Goal: Task Accomplishment & Management: Manage account settings

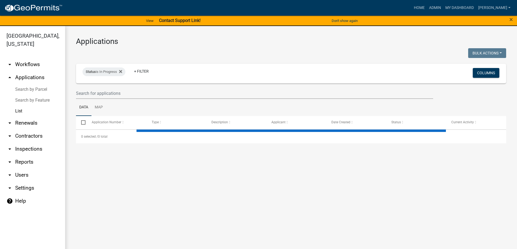
select select "3: 100"
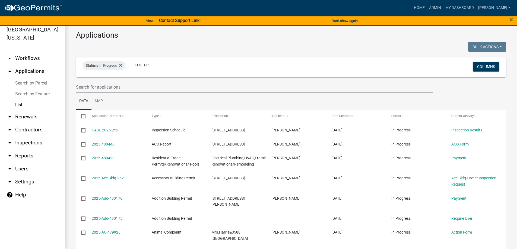
scroll to position [7, 0]
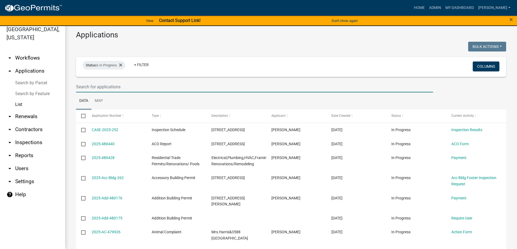
click at [106, 84] on input "text" at bounding box center [254, 86] width 357 height 11
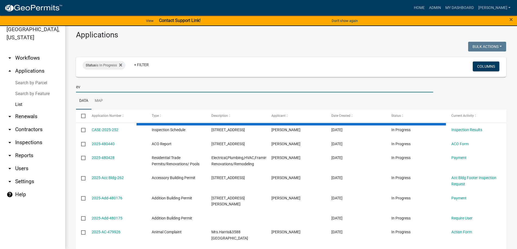
type input "e"
type input "evercore"
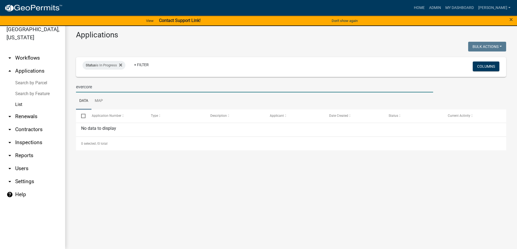
drag, startPoint x: 100, startPoint y: 87, endPoint x: 47, endPoint y: 88, distance: 52.9
click at [47, 88] on div "Crawford County, Georgia arrow_drop_down Workflows List arrow_drop_up Applicati…" at bounding box center [258, 135] width 517 height 230
type input "e"
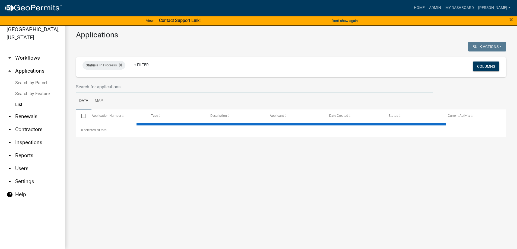
select select "3: 100"
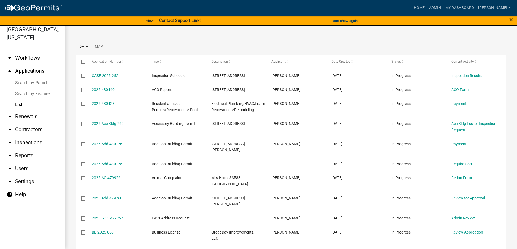
scroll to position [0, 0]
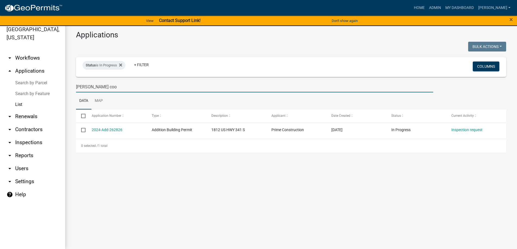
type input "layton cool"
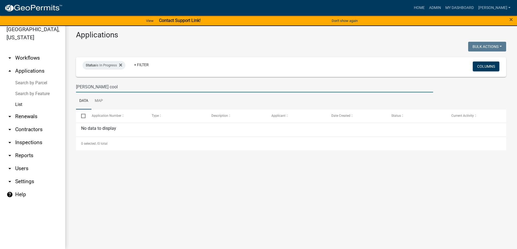
drag, startPoint x: 106, startPoint y: 85, endPoint x: 73, endPoint y: 89, distance: 32.5
click at [73, 89] on div "layton cool" at bounding box center [254, 86] width 365 height 11
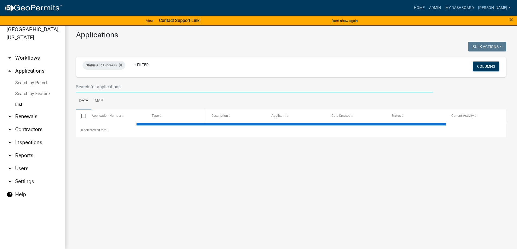
select select "3: 100"
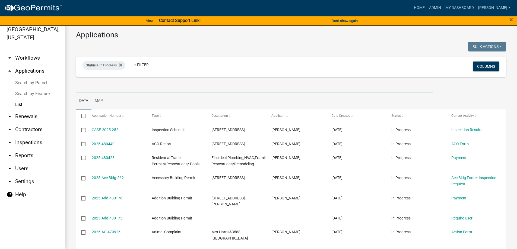
click at [128, 85] on input "text" at bounding box center [254, 86] width 357 height 11
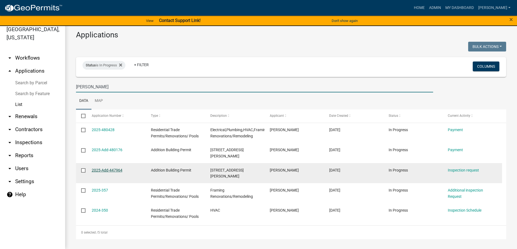
type input "lowe"
click at [111, 168] on link "2025-Add-447964" at bounding box center [107, 170] width 31 height 4
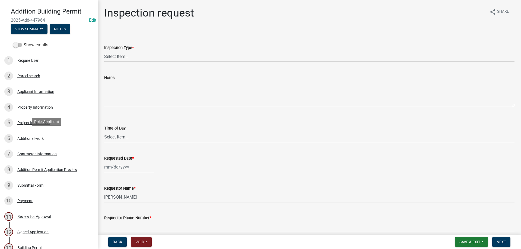
scroll to position [81, 0]
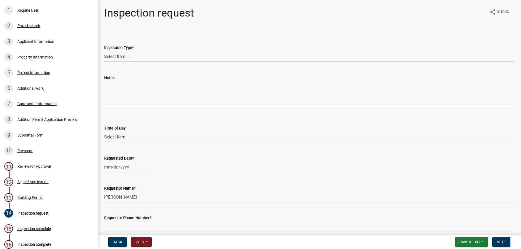
click at [120, 52] on select "Select Item... Electrical- Temp Pole Footer Inspection Plumbing Pre-Slab Slab I…" at bounding box center [309, 56] width 410 height 11
click at [104, 51] on select "Select Item... Electrical- Temp Pole Footer Inspection Plumbing Pre-Slab Slab I…" at bounding box center [309, 56] width 410 height 11
select select "56e785dc-13d4-43b0-a668-8cabf0a9e46b"
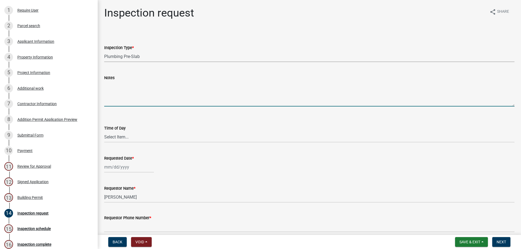
click at [124, 98] on textarea "Notes" at bounding box center [309, 94] width 410 height 26
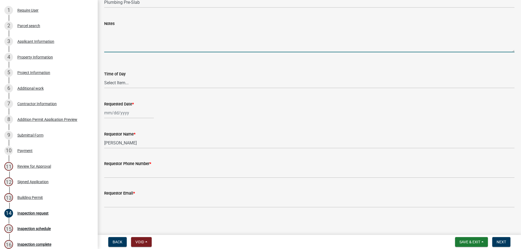
scroll to position [55, 0]
select select "9"
select select "2025"
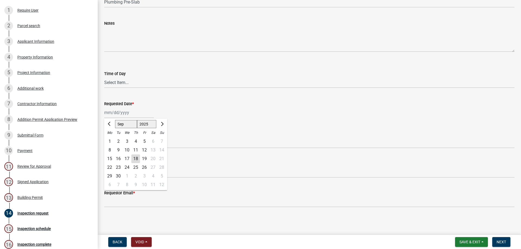
click at [132, 112] on div "Jan Feb Mar Apr May Jun Jul Aug Sep Oct Nov Dec 1525 1526 1527 1528 1529 1530 1…" at bounding box center [129, 112] width 50 height 11
click at [143, 158] on div "19" at bounding box center [144, 159] width 9 height 9
type input "09/19/2025"
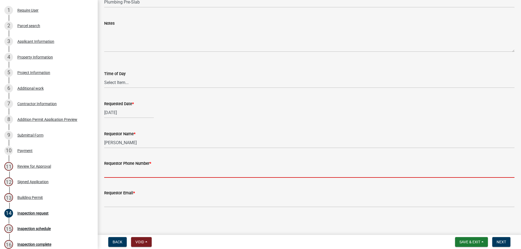
click at [141, 173] on input "Requestor Phone Number *" at bounding box center [309, 172] width 410 height 11
type input "4788363199"
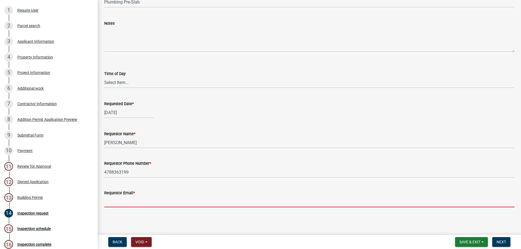
click at [127, 199] on input "Requestor Email *" at bounding box center [309, 201] width 410 height 11
type input "sample@gmail.com"
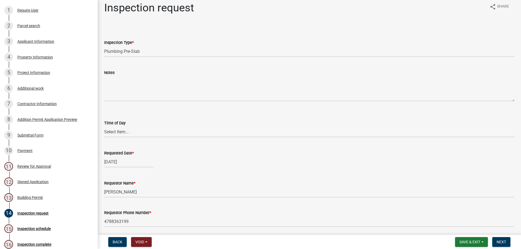
scroll to position [0, 0]
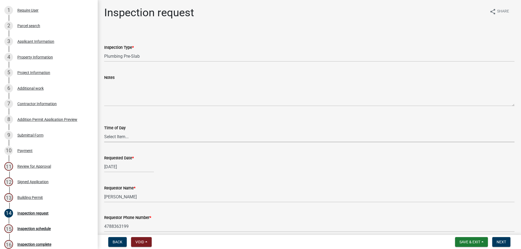
click at [141, 134] on select "Select Item... AM PM" at bounding box center [309, 136] width 410 height 11
click at [104, 131] on select "Select Item... AM PM" at bounding box center [309, 136] width 410 height 11
select select "604f01d9-b0d9-4f7d-a319-bd903df8b221"
click at [496, 240] on button "Next" at bounding box center [501, 242] width 18 height 10
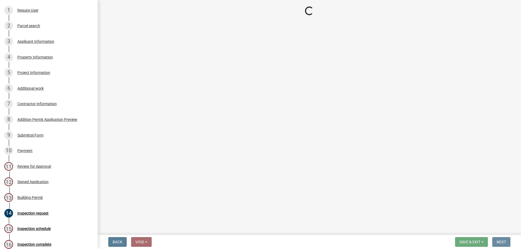
scroll to position [0, 0]
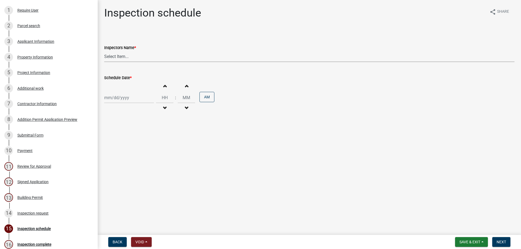
click at [139, 54] on select "Select Item... l.kriz (Layla Kriz) t.graumann (Tammie)" at bounding box center [309, 56] width 410 height 11
select select "3acdf11f-131c-438b-b450-ae4501c32128"
click at [104, 51] on select "Select Item... l.kriz (Layla Kriz) t.graumann (Tammie)" at bounding box center [309, 56] width 410 height 11
click at [131, 98] on div "Sep Oct 2025 Mo Tu We Th Fr Sa Su 1 2 3 4 5 6 7 8 9 10 11 12 13 14 15 16 17 18 …" at bounding box center [129, 97] width 50 height 11
click at [144, 143] on div "19" at bounding box center [144, 144] width 9 height 9
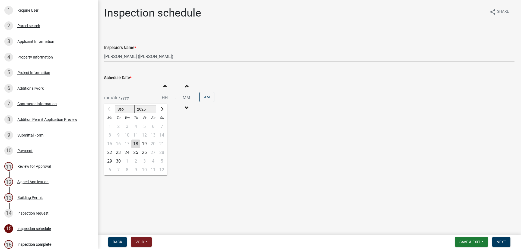
type input "09/19/2025"
click at [159, 84] on button "Increment hours" at bounding box center [164, 86] width 11 height 10
type input "01"
type input "00"
click at [166, 84] on button "Increment hours" at bounding box center [164, 86] width 11 height 10
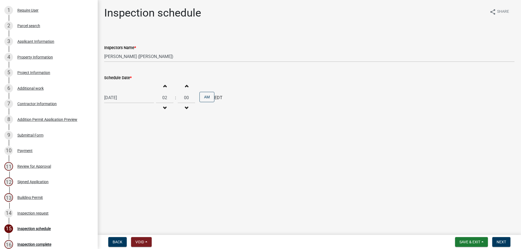
click at [166, 84] on button "Increment hours" at bounding box center [164, 86] width 11 height 10
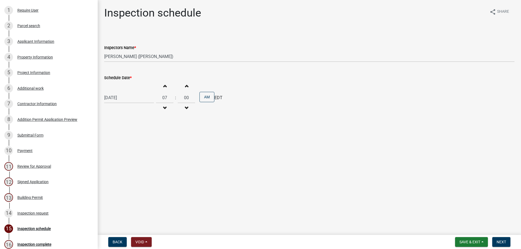
click at [166, 84] on button "Increment hours" at bounding box center [164, 86] width 11 height 10
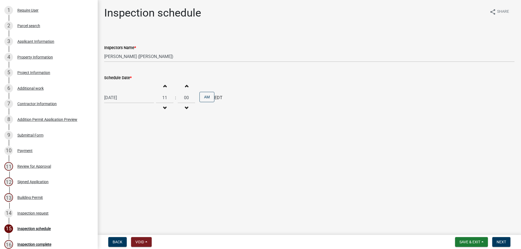
type input "12"
click at [178, 84] on div "Increment minutes 00 Decrement minutes" at bounding box center [186, 97] width 17 height 33
click at [183, 85] on button "Increment minutes" at bounding box center [186, 86] width 11 height 10
click at [185, 85] on span "button" at bounding box center [186, 86] width 3 height 4
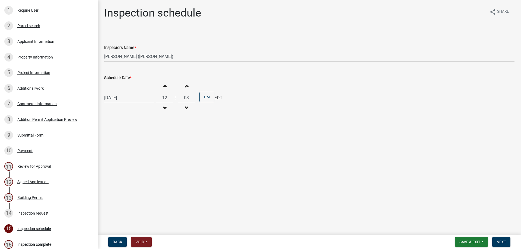
click at [185, 85] on span "button" at bounding box center [186, 86] width 3 height 4
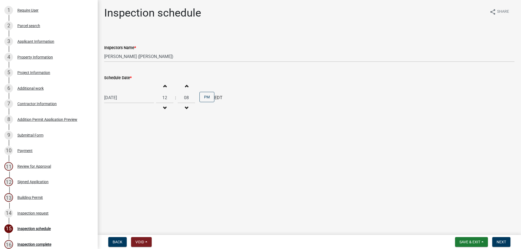
click at [185, 85] on span "button" at bounding box center [186, 86] width 3 height 4
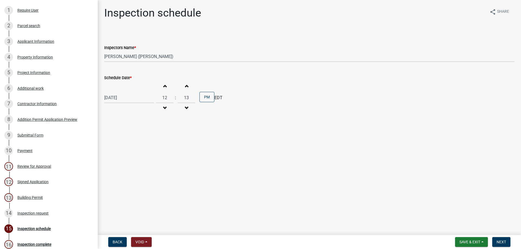
click at [185, 85] on span "button" at bounding box center [186, 86] width 3 height 4
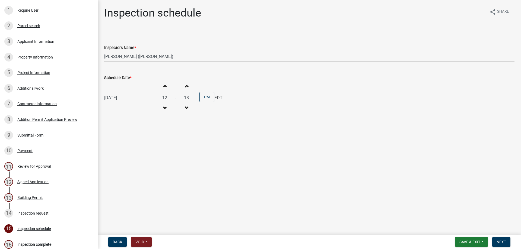
click at [185, 85] on span "button" at bounding box center [186, 86] width 3 height 4
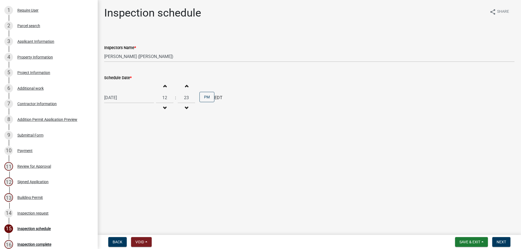
click at [185, 85] on span "button" at bounding box center [186, 86] width 3 height 4
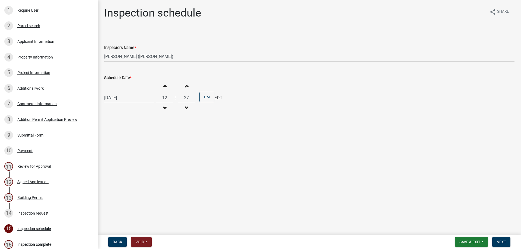
type input "28"
click at [170, 113] on div "Increment hours 12 Decrement hours" at bounding box center [164, 97] width 17 height 33
click at [168, 110] on button "Decrement hours" at bounding box center [164, 108] width 11 height 10
click at [167, 109] on button "Decrement hours" at bounding box center [164, 108] width 11 height 10
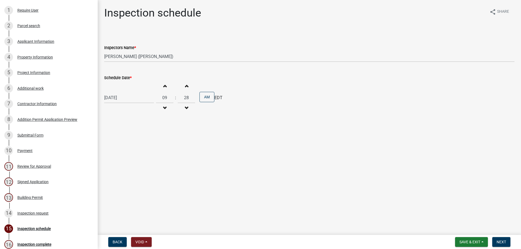
click at [167, 108] on button "Decrement hours" at bounding box center [164, 108] width 11 height 10
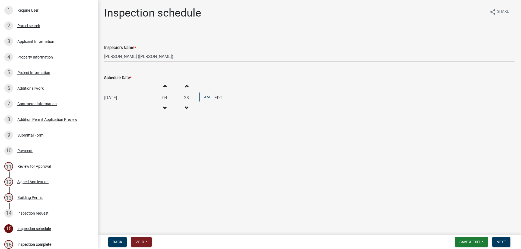
click at [167, 108] on button "Decrement hours" at bounding box center [164, 108] width 11 height 10
type input "01"
click at [186, 100] on input "28" at bounding box center [186, 97] width 17 height 11
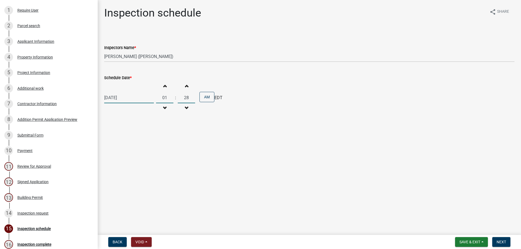
type input "2"
type input "00"
click at [495, 241] on button "Next" at bounding box center [501, 242] width 18 height 10
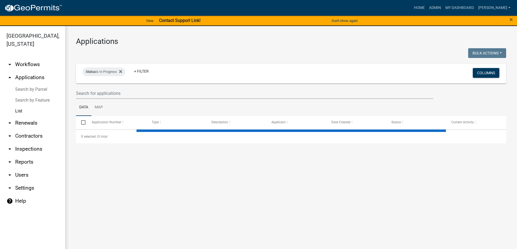
select select "3: 100"
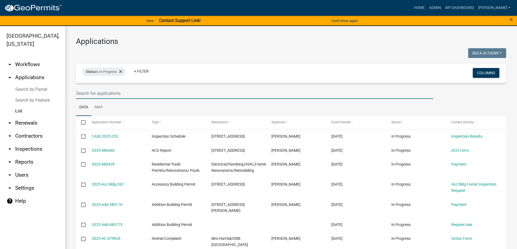
click at [132, 90] on input "text" at bounding box center [254, 93] width 357 height 11
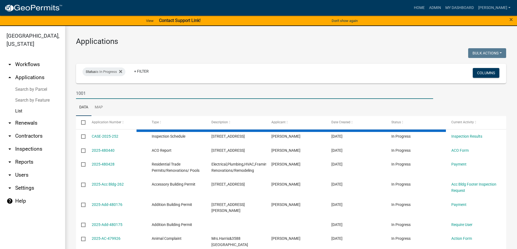
type input "1001"
click at [118, 106] on ul "Data Map" at bounding box center [291, 107] width 430 height 17
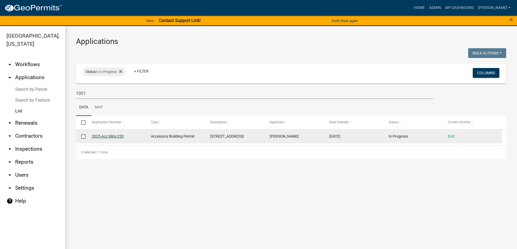
click at [111, 136] on link "2025-Acc Bldg-255" at bounding box center [108, 136] width 32 height 4
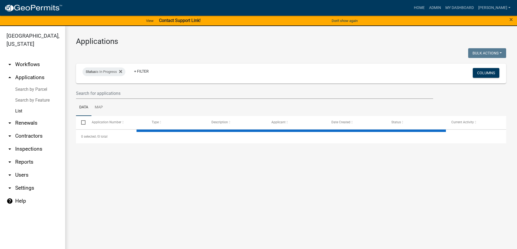
select select "3: 100"
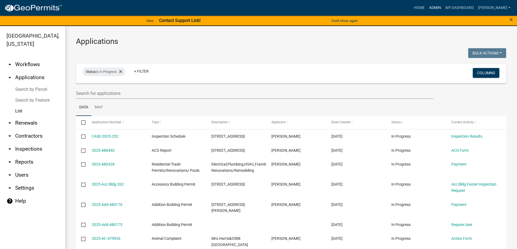
click at [443, 11] on link "Admin" at bounding box center [435, 8] width 16 height 10
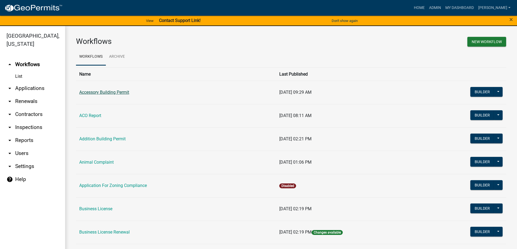
click at [102, 91] on link "Accessory Building Permit" at bounding box center [104, 92] width 50 height 5
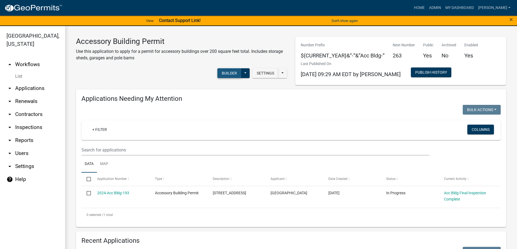
click at [230, 74] on button "Builder" at bounding box center [229, 73] width 24 height 10
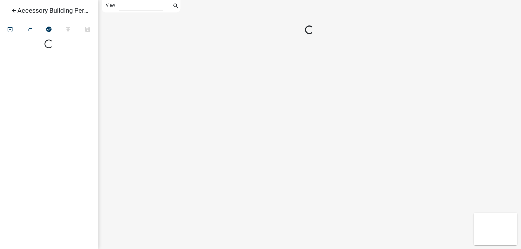
select select "1"
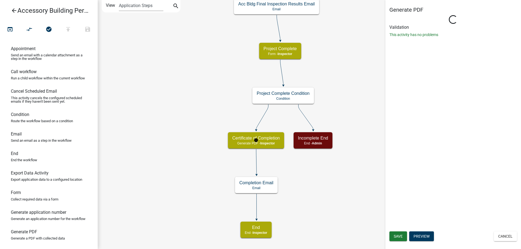
select select "90BF35B5-2B1C-4D39-AFED-D5CC46E342C2"
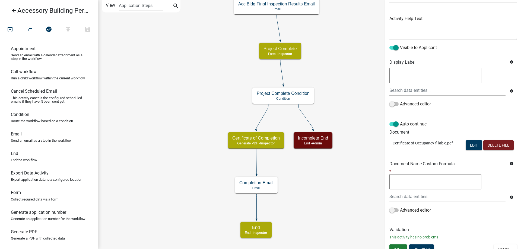
scroll to position [61, 0]
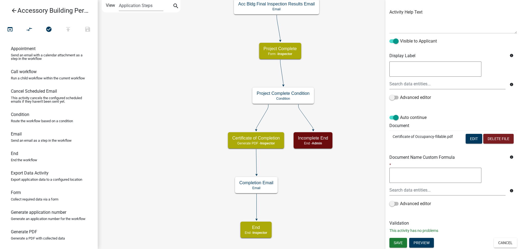
click at [364, 117] on icon "Start Start - Applicant Require User Require user Parcel search Parcel search -…" at bounding box center [309, 124] width 423 height 249
click at [356, 185] on icon "Start Start - Applicant Require User Require user Parcel search Parcel search -…" at bounding box center [309, 124] width 423 height 249
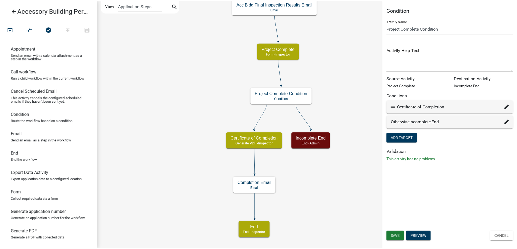
scroll to position [0, 0]
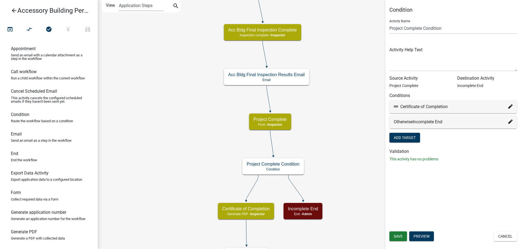
click at [11, 8] on icon "arrow_back" at bounding box center [14, 11] width 7 height 8
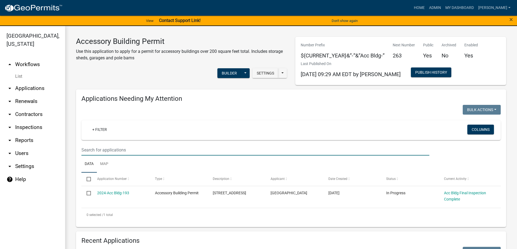
click at [109, 150] on input "text" at bounding box center [255, 150] width 348 height 11
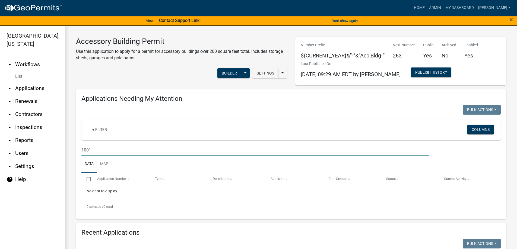
drag, startPoint x: 104, startPoint y: 153, endPoint x: 74, endPoint y: 149, distance: 30.4
click at [79, 150] on div "1001" at bounding box center [255, 150] width 356 height 11
type input "1001"
click at [30, 87] on link "arrow_drop_down Applications" at bounding box center [32, 88] width 65 height 13
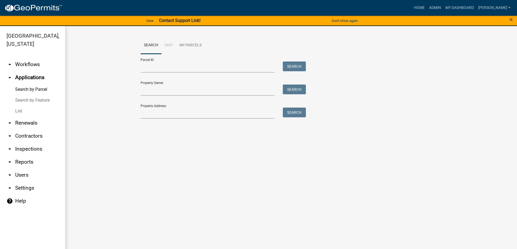
click at [36, 108] on link "List" at bounding box center [32, 111] width 65 height 11
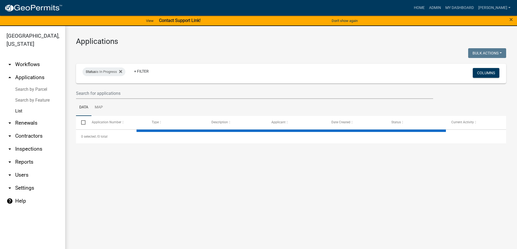
select select "3: 100"
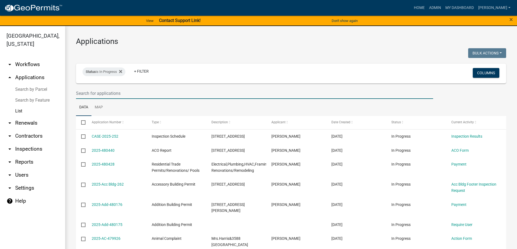
click at [141, 95] on input "text" at bounding box center [254, 93] width 357 height 11
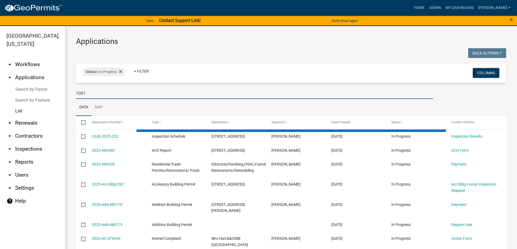
type input "1001"
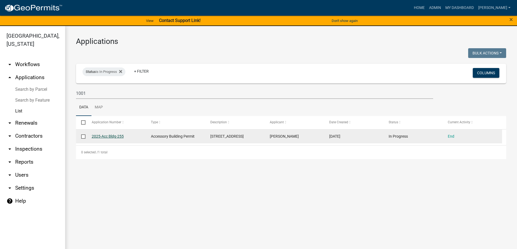
click at [115, 136] on link "2025-Acc Bldg-255" at bounding box center [108, 136] width 32 height 4
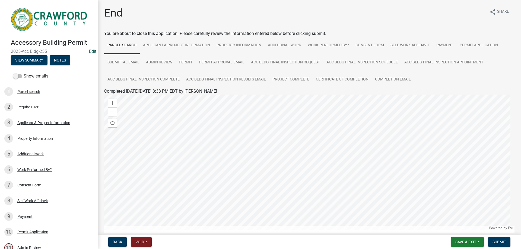
click at [89, 50] on link "Edit" at bounding box center [92, 51] width 7 height 5
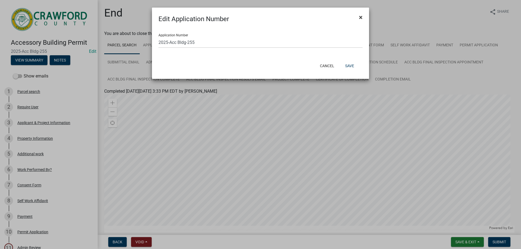
click at [359, 15] on span "×" at bounding box center [361, 18] width 4 height 8
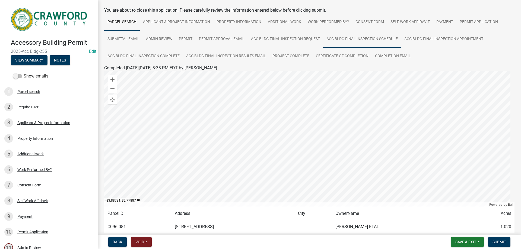
scroll to position [54, 0]
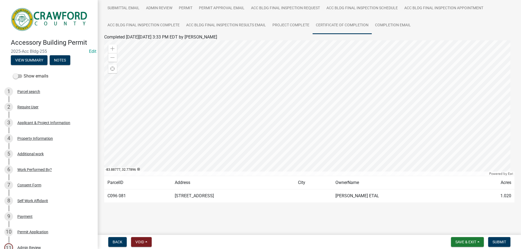
click at [368, 24] on link "Certificate of Completion" at bounding box center [342, 25] width 59 height 17
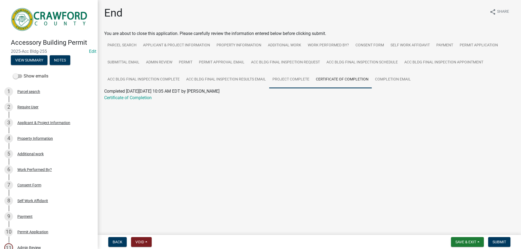
click at [287, 87] on link "Project Complete" at bounding box center [290, 79] width 43 height 17
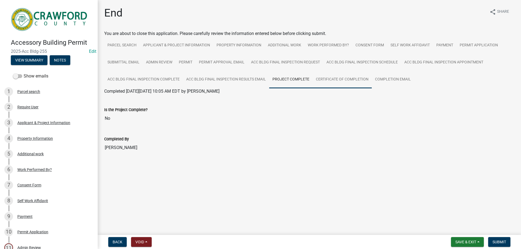
click at [342, 77] on link "Certificate of Completion" at bounding box center [342, 79] width 59 height 17
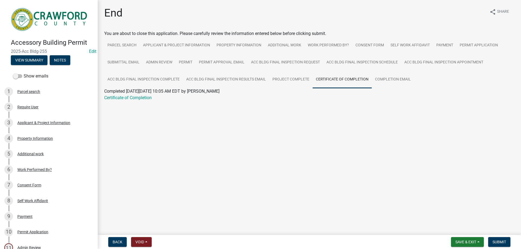
click at [369, 74] on link "Certificate of Completion" at bounding box center [342, 79] width 59 height 17
click at [371, 78] on link "Certificate of Completion" at bounding box center [342, 79] width 59 height 17
click at [373, 80] on link "Completion Email" at bounding box center [393, 79] width 42 height 17
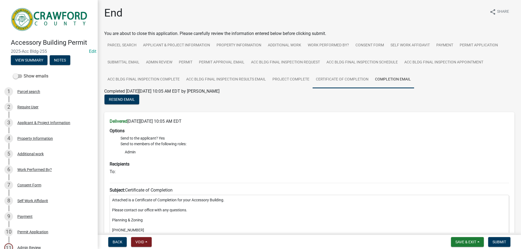
click at [357, 83] on link "Certificate of Completion" at bounding box center [342, 79] width 59 height 17
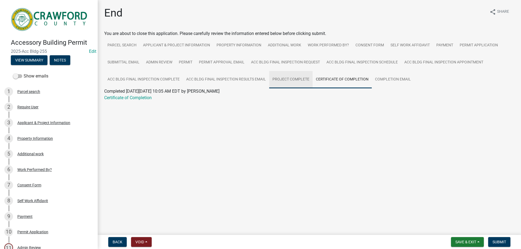
click at [287, 79] on link "Project Complete" at bounding box center [290, 79] width 43 height 17
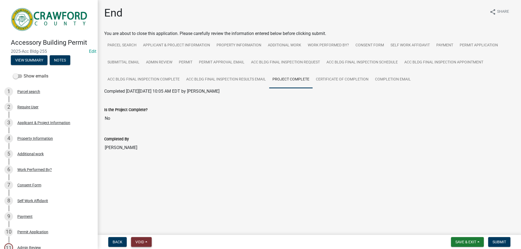
click at [151, 241] on button "Void" at bounding box center [141, 242] width 21 height 10
click at [227, 149] on input "[PERSON_NAME]" at bounding box center [309, 147] width 410 height 11
click at [120, 41] on link "Parcel search" at bounding box center [122, 45] width 36 height 17
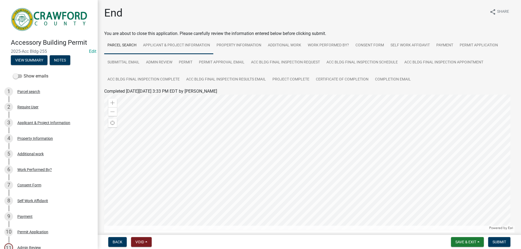
click at [167, 44] on link "Applicant & Project Information" at bounding box center [177, 45] width 74 height 17
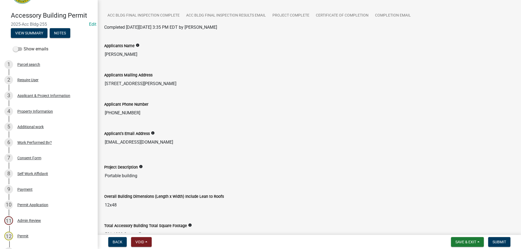
scroll to position [81, 0]
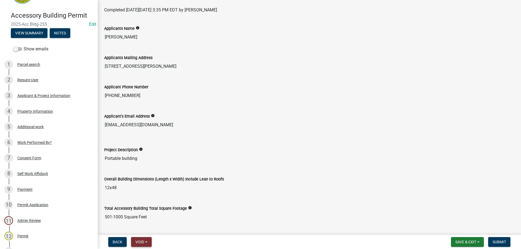
click at [147, 244] on button "Void" at bounding box center [141, 242] width 21 height 10
click at [223, 164] on div "Project Description info Portable building" at bounding box center [309, 153] width 418 height 29
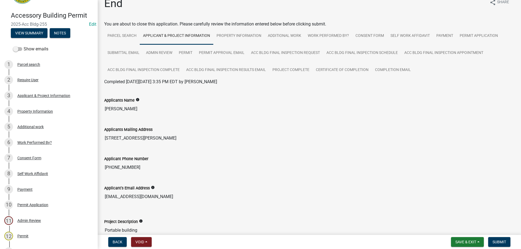
scroll to position [0, 0]
